Goal: Information Seeking & Learning: Learn about a topic

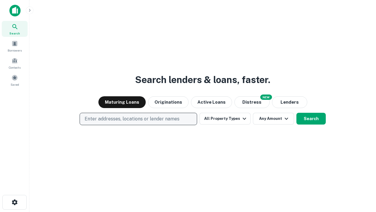
click at [138, 119] on p "Enter addresses, locations or lender names" at bounding box center [132, 118] width 95 height 7
type input "**********"
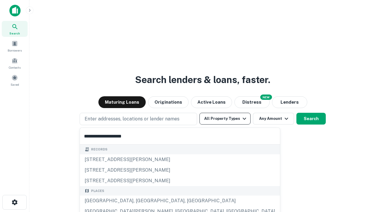
click at [140, 200] on div "[GEOGRAPHIC_DATA], [GEOGRAPHIC_DATA], [GEOGRAPHIC_DATA]" at bounding box center [180, 200] width 200 height 11
click at [225, 118] on button "All Property Types" at bounding box center [224, 119] width 51 height 12
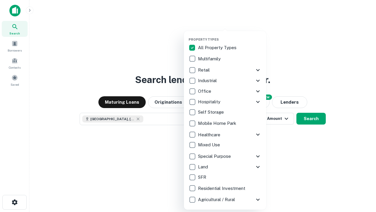
click at [230, 36] on button "button" at bounding box center [230, 36] width 82 height 0
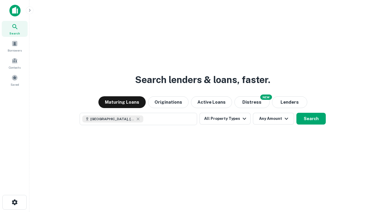
scroll to position [9, 0]
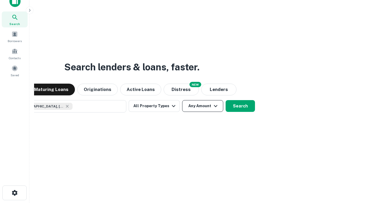
click at [182, 100] on button "Any Amount" at bounding box center [202, 106] width 41 height 12
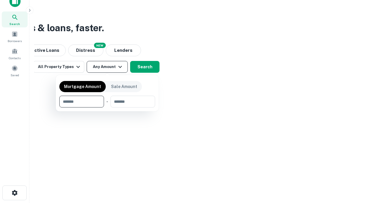
type input "*******"
click at [107, 107] on button "button" at bounding box center [107, 107] width 96 height 0
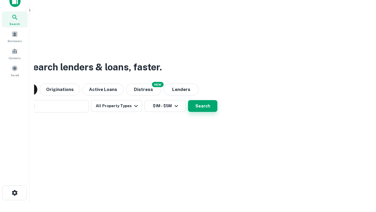
click at [188, 100] on button "Search" at bounding box center [202, 106] width 29 height 12
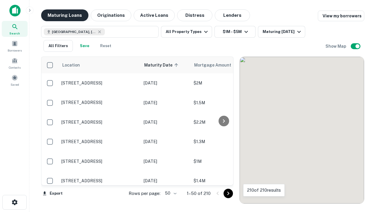
click at [65, 15] on button "Maturing Loans" at bounding box center [64, 15] width 47 height 12
